Goal: Task Accomplishment & Management: Use online tool/utility

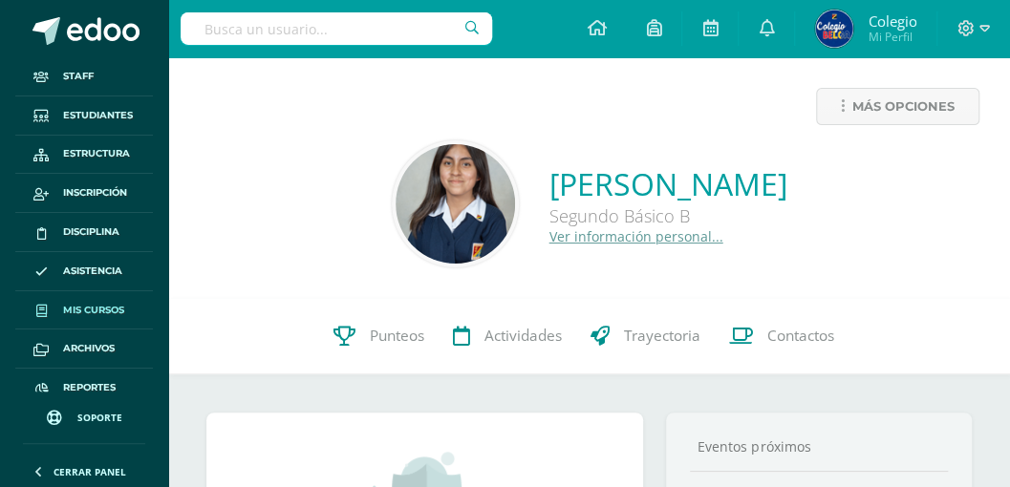
click at [84, 305] on span "Mis cursos" at bounding box center [93, 310] width 61 height 15
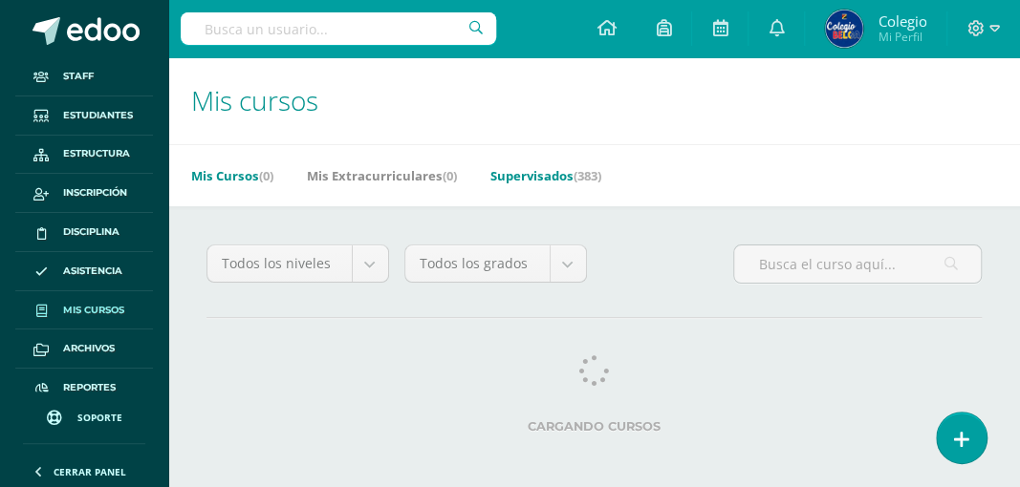
click at [535, 180] on link "Supervisados (383)" at bounding box center [545, 176] width 111 height 31
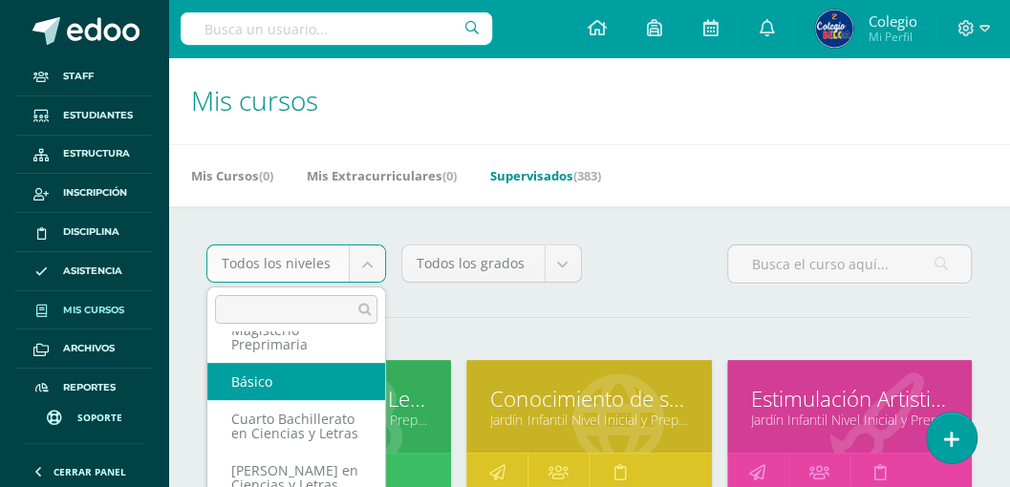
scroll to position [253, 0]
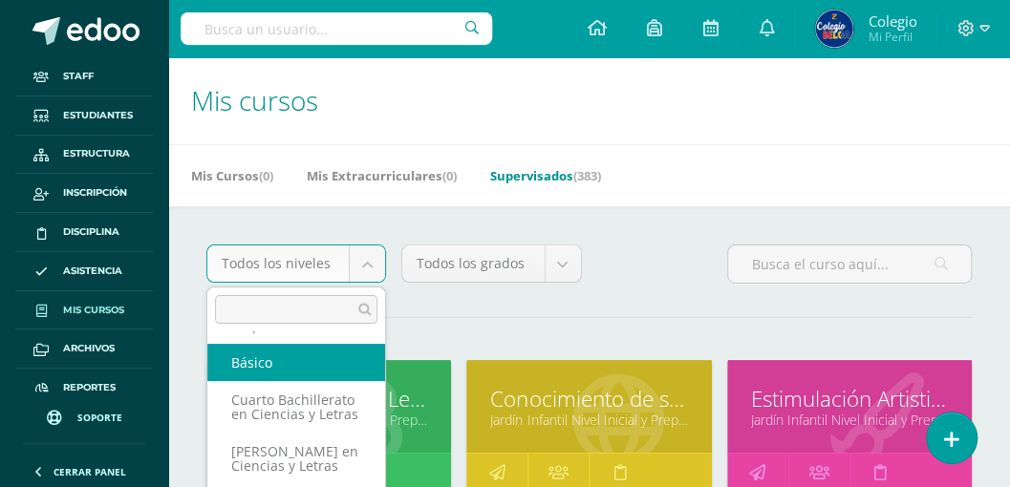
select select "30"
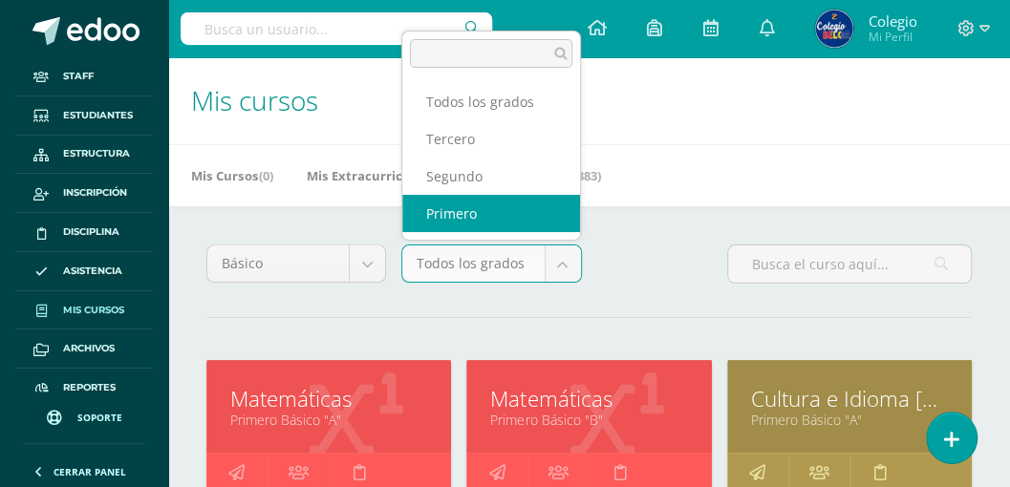
select select "92"
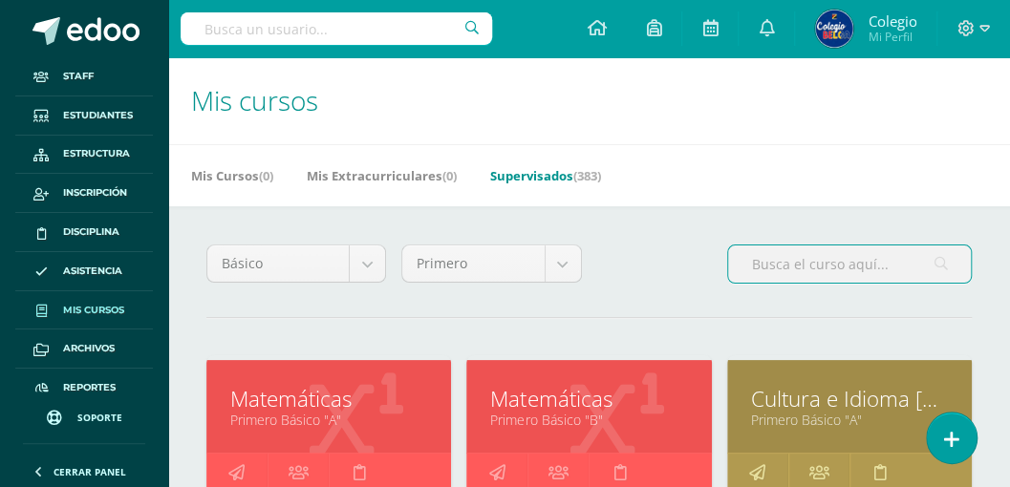
click at [761, 266] on input "text" at bounding box center [849, 264] width 243 height 37
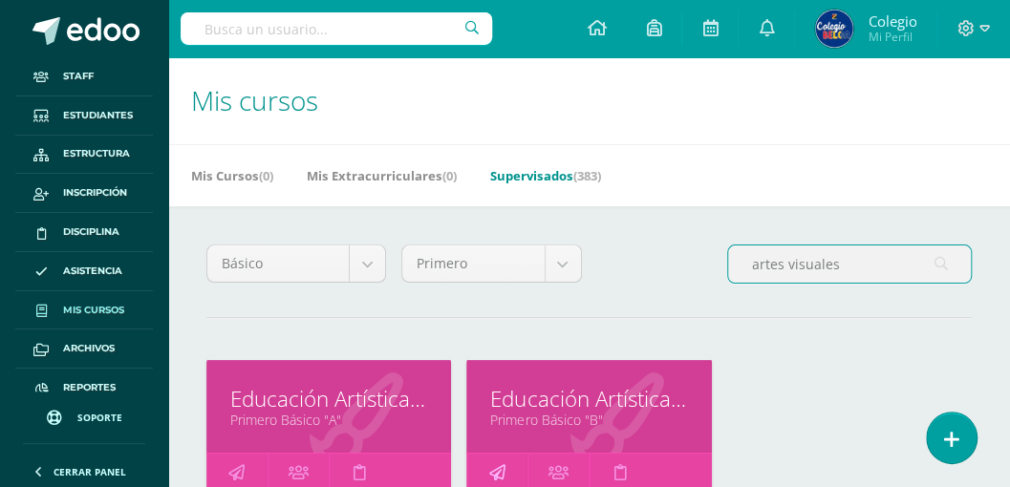
type input "artes visuales"
click at [495, 472] on icon at bounding box center [496, 472] width 16 height 37
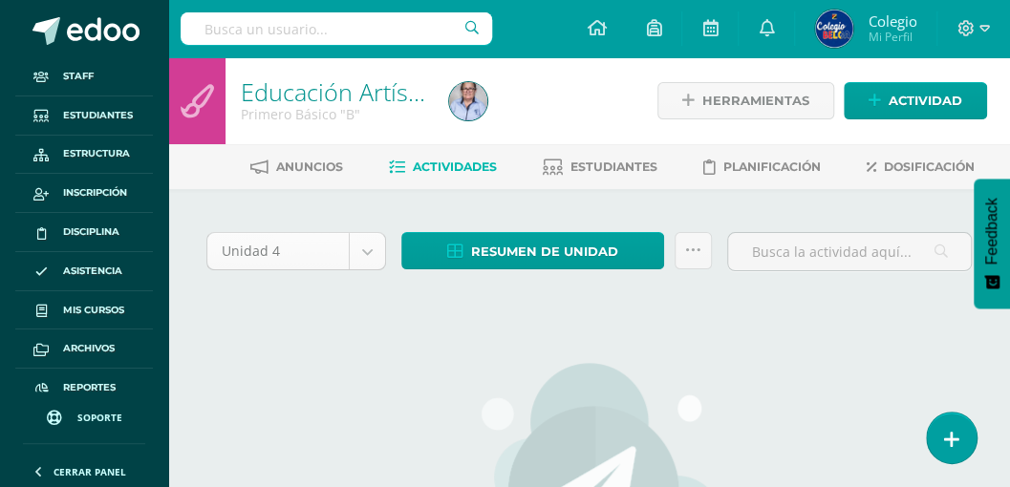
click at [367, 245] on body "Staff Estudiantes Estructura Inscripción Disciplina Asistencia Mis cursos Archi…" at bounding box center [505, 413] width 1010 height 826
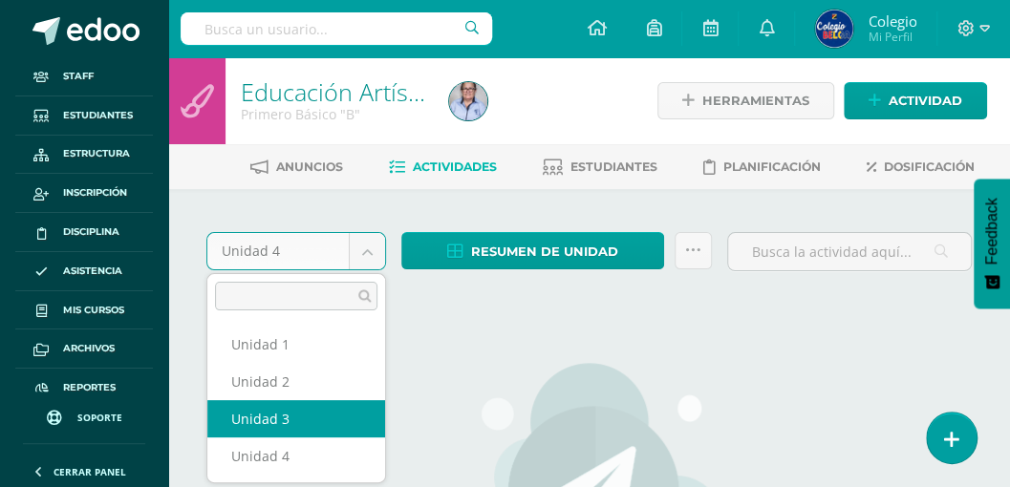
select select "Unidad 3"
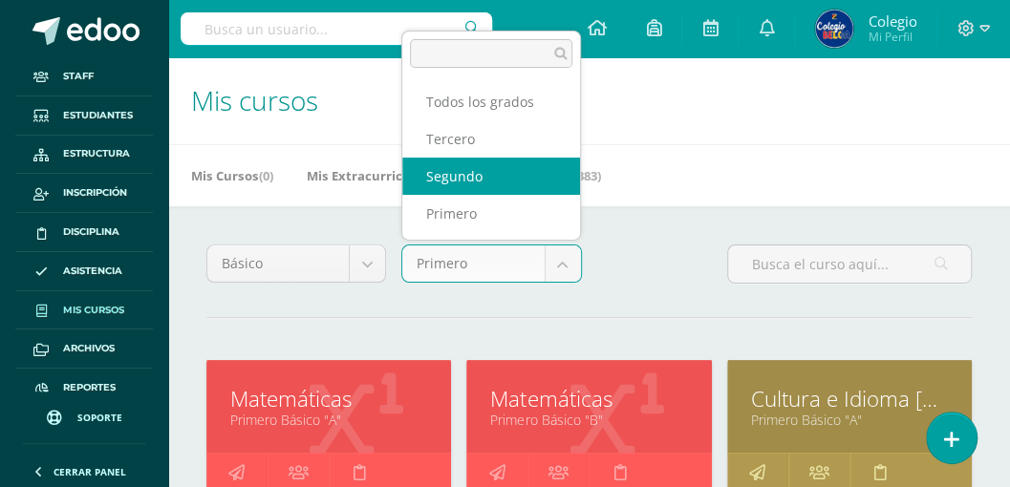
select select "93"
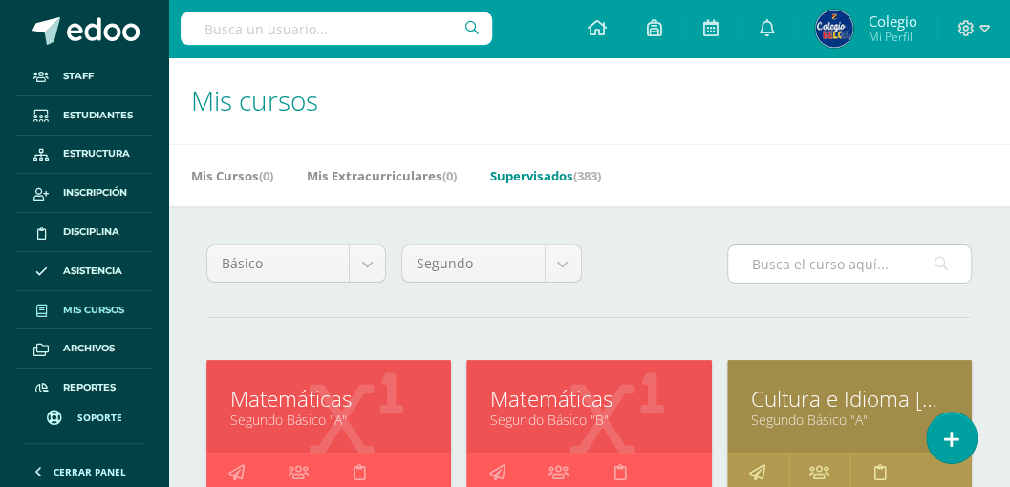
click at [765, 264] on input "text" at bounding box center [849, 264] width 243 height 37
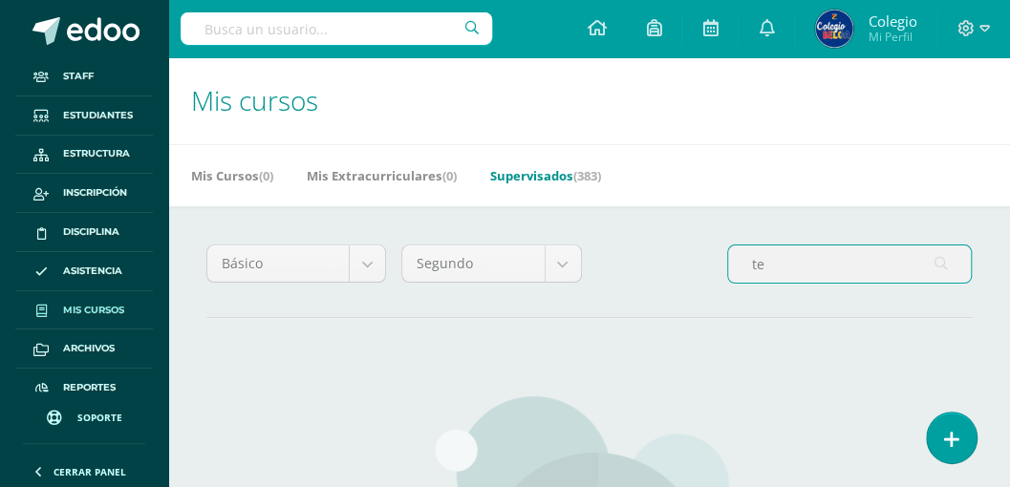
type input "t"
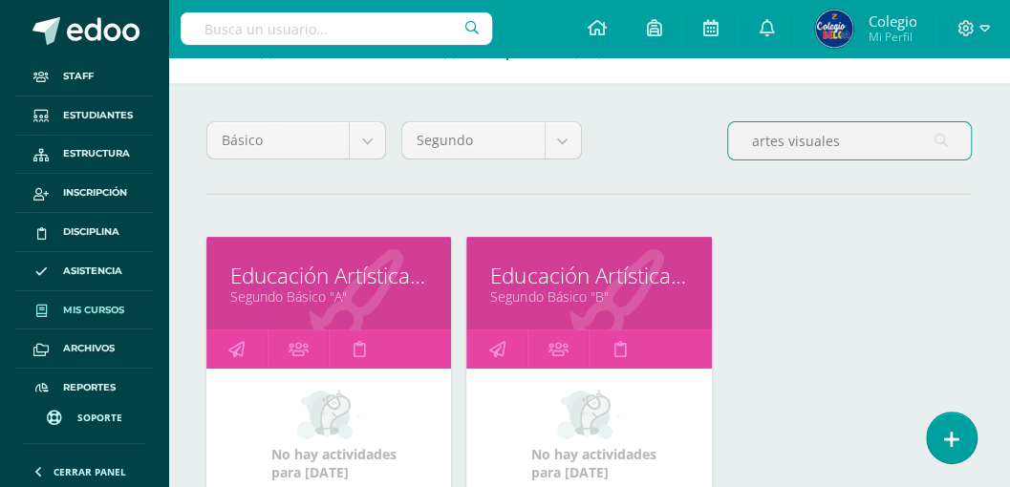
scroll to position [127, 0]
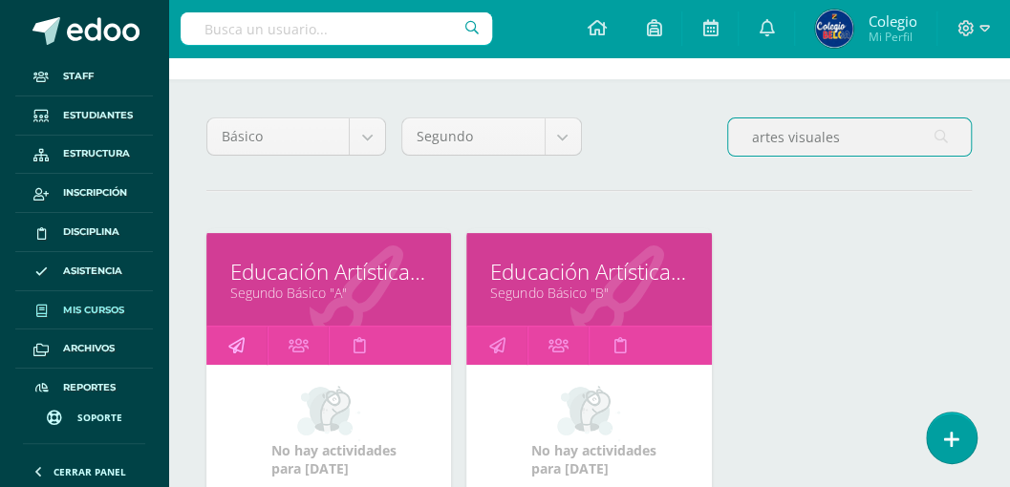
type input "artes visuales"
click at [235, 344] on icon at bounding box center [236, 345] width 16 height 37
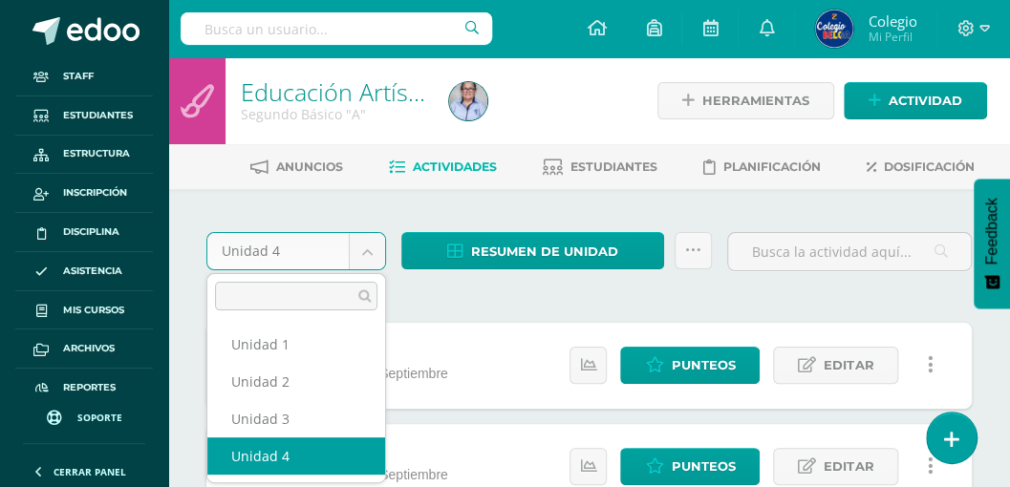
click at [359, 245] on body "Staff Estudiantes Estructura Inscripción Disciplina Asistencia Mis cursos Archi…" at bounding box center [505, 420] width 1010 height 840
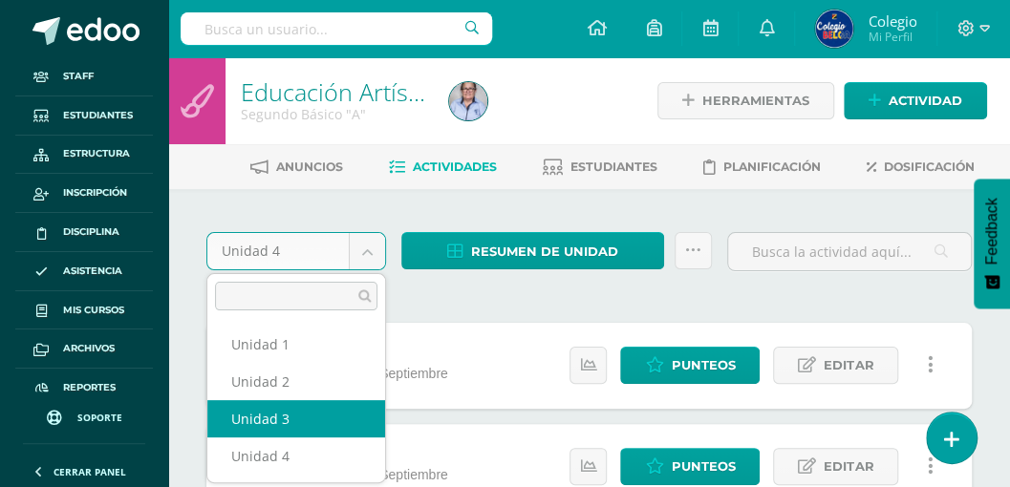
select select "Unidad 3"
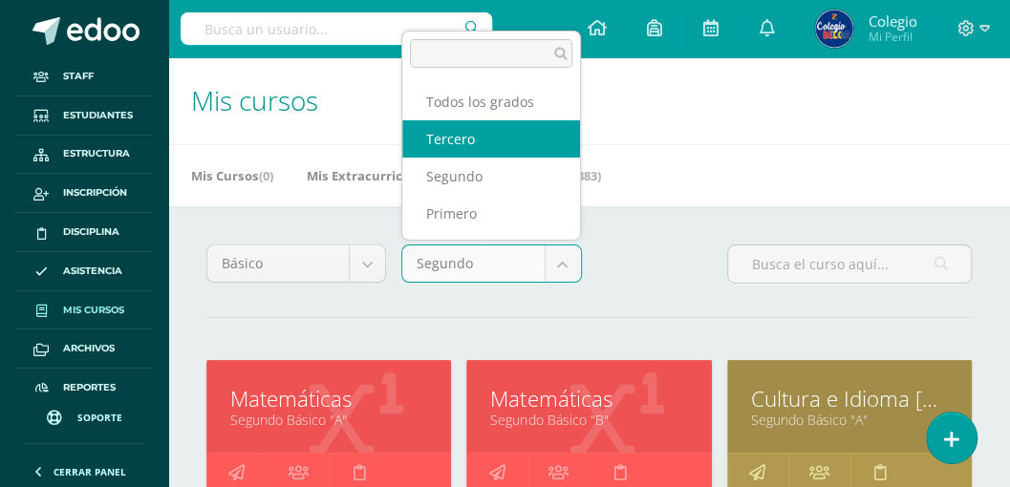
select select "94"
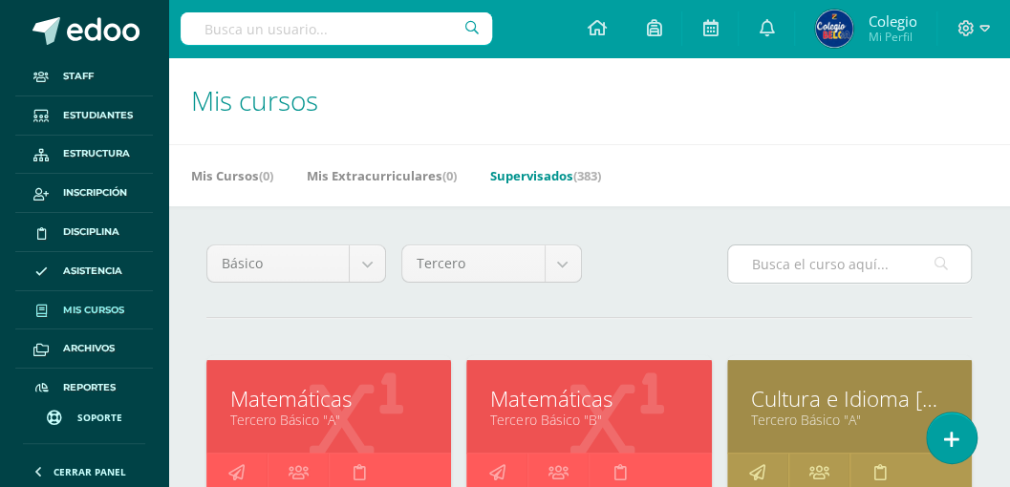
click at [803, 268] on input "text" at bounding box center [849, 264] width 243 height 37
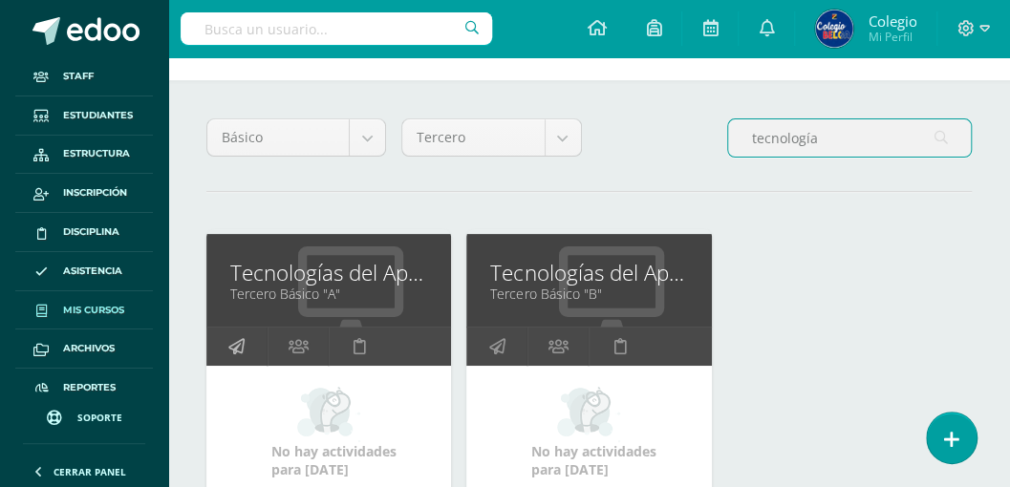
scroll to position [127, 0]
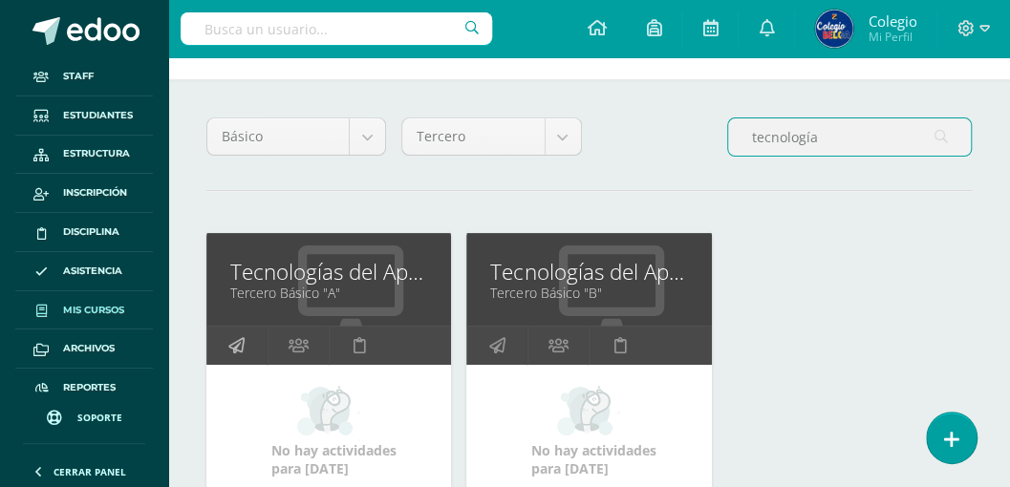
type input "tecnología"
click at [232, 343] on icon at bounding box center [236, 345] width 16 height 37
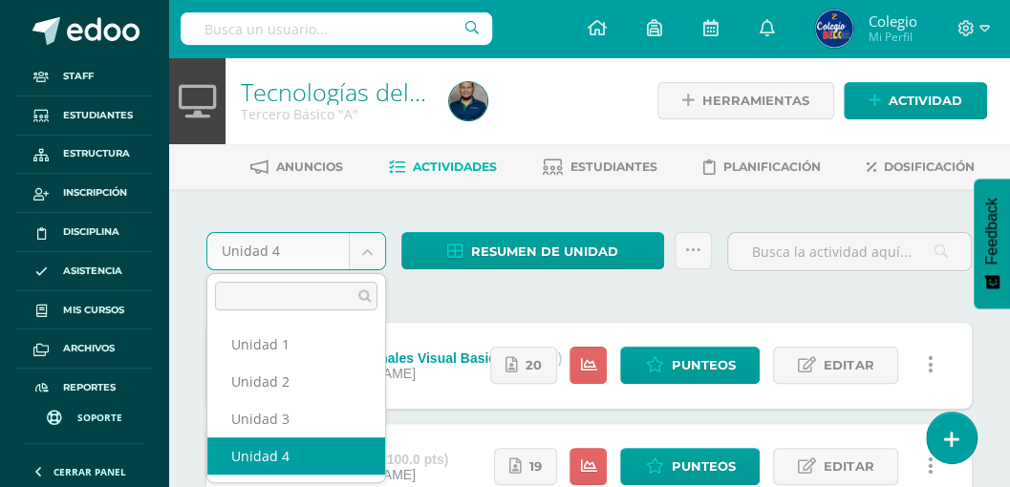
click at [356, 252] on body "Staff Estudiantes Estructura Inscripción Disciplina Asistencia Mis cursos Archi…" at bounding box center [505, 318] width 1010 height 637
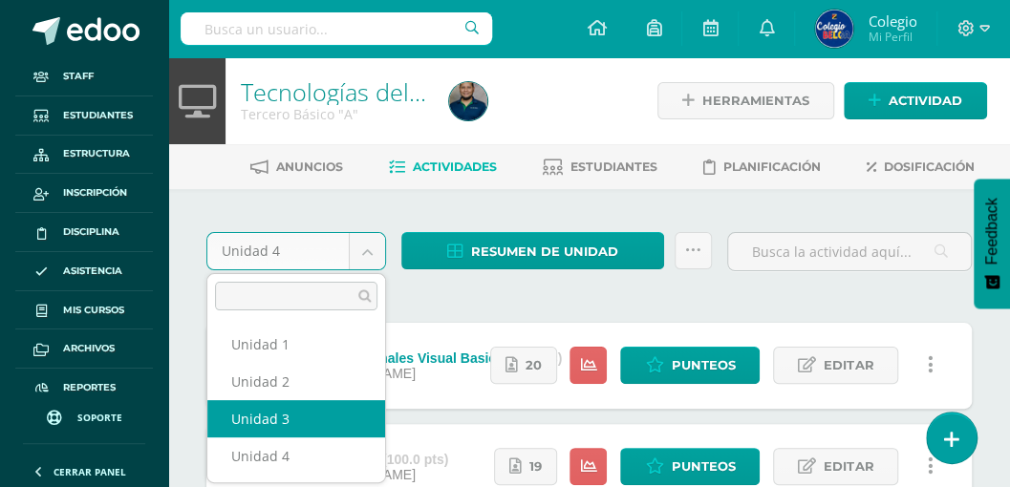
select select "Unidad 3"
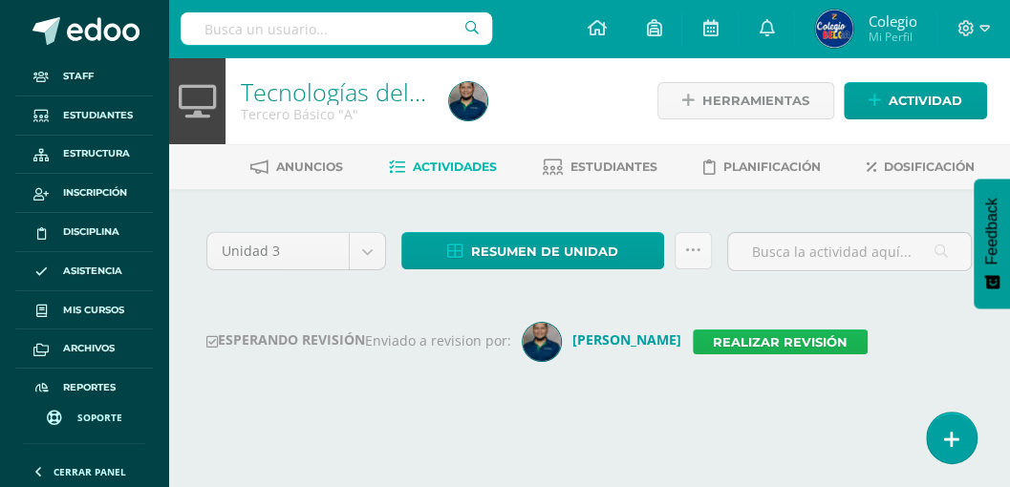
click at [711, 347] on link "Realizar revisión" at bounding box center [780, 342] width 175 height 25
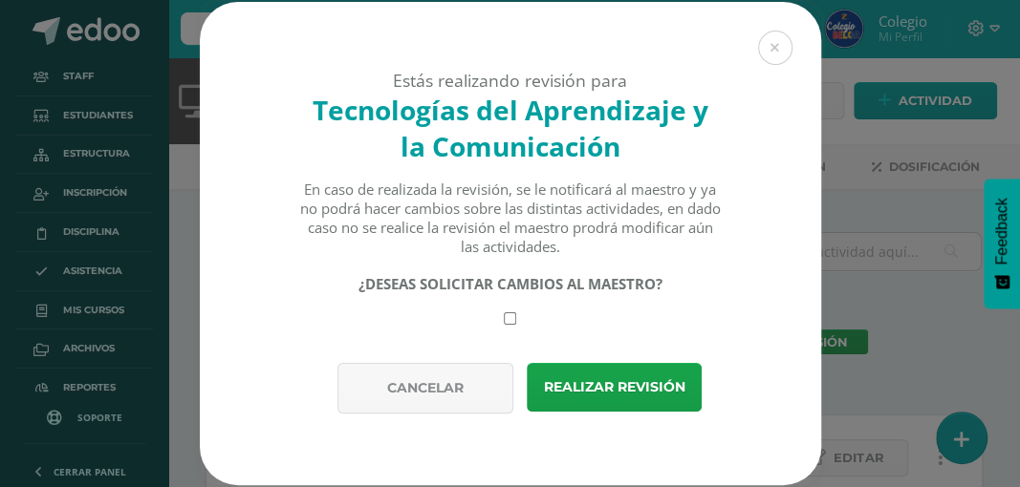
click at [511, 319] on input "checkbox" at bounding box center [510, 319] width 12 height 12
checkbox input "true"
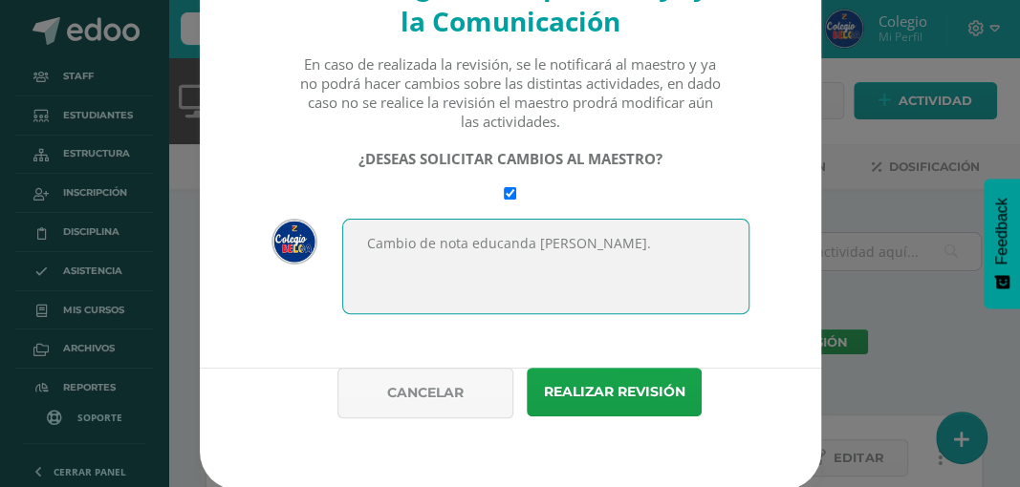
scroll to position [129, 0]
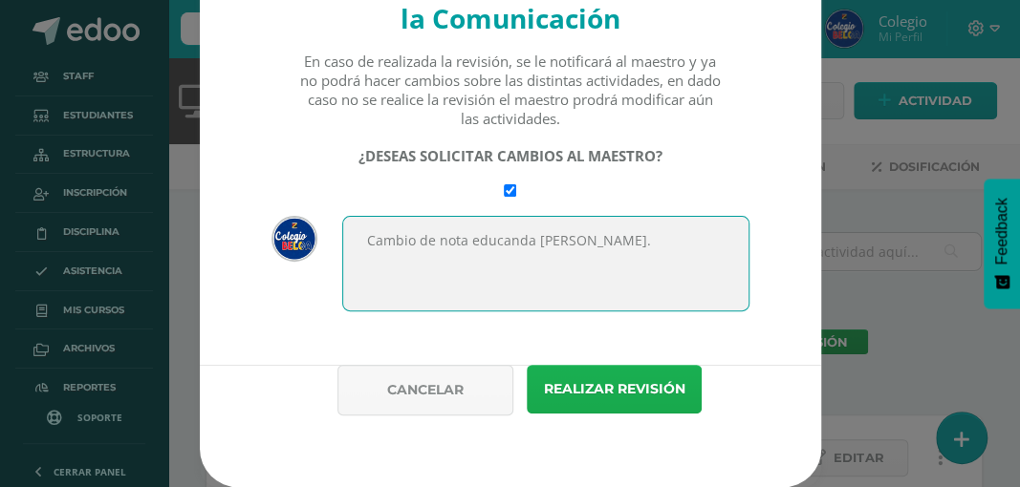
type textarea "Cambio de nota educanda María Paula Gudiel."
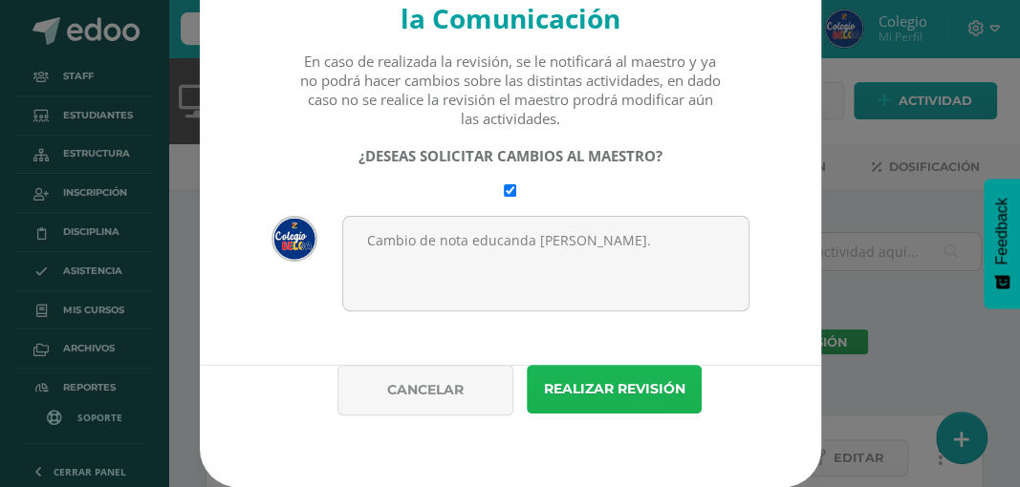
click at [550, 391] on button "Realizar revisión" at bounding box center [614, 389] width 175 height 49
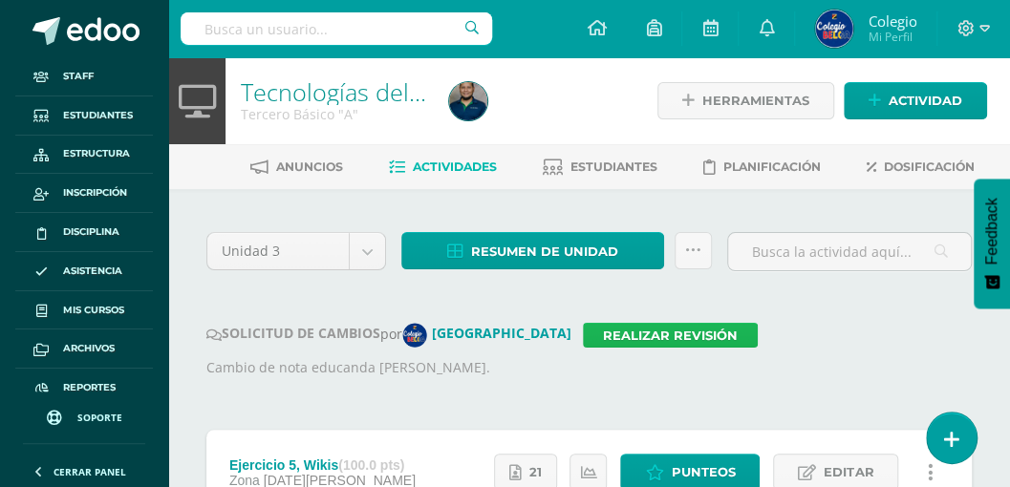
click at [583, 337] on link "Realizar revisión" at bounding box center [670, 335] width 175 height 25
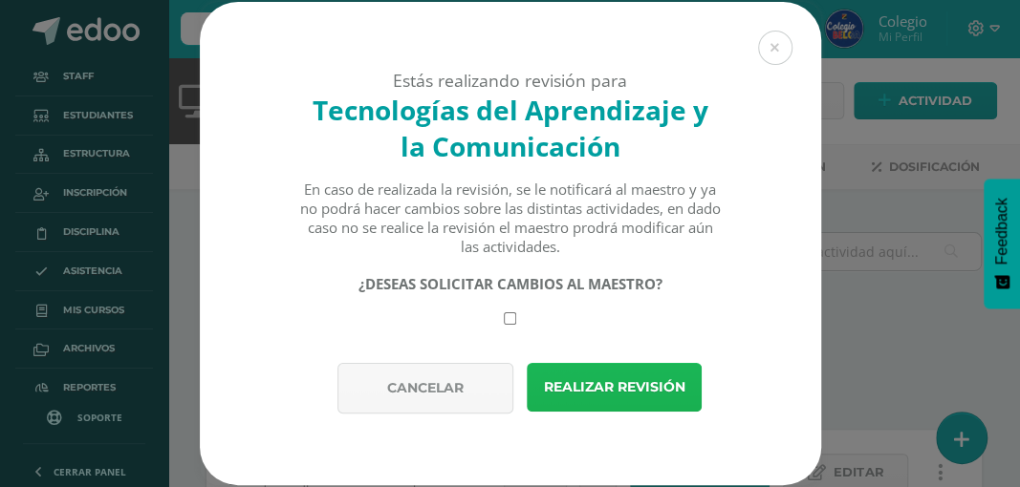
click at [583, 396] on button "Realizar revisión" at bounding box center [614, 387] width 175 height 49
